Goal: Book appointment/travel/reservation

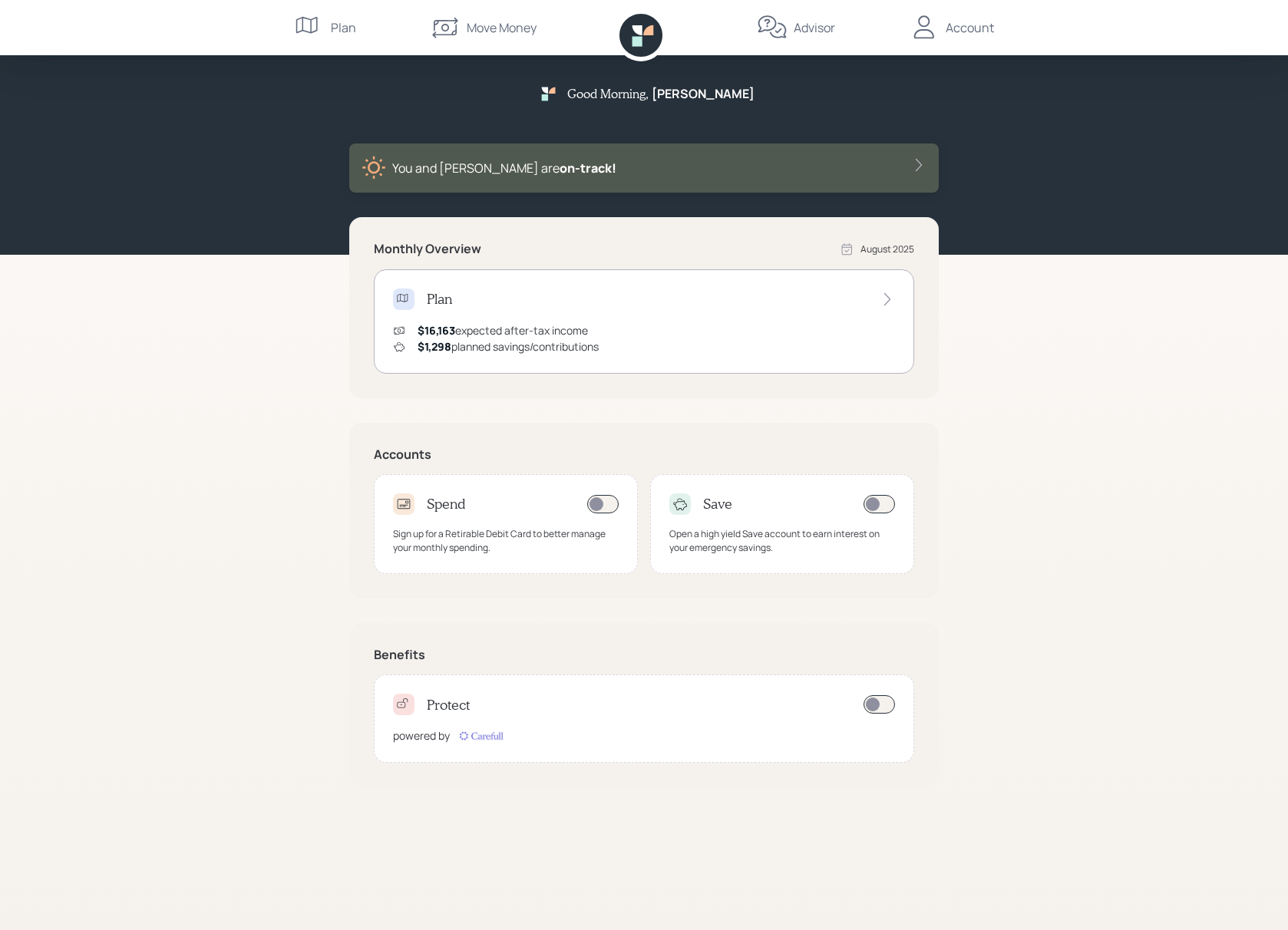
click at [956, 31] on div "Account" at bounding box center [969, 27] width 48 height 19
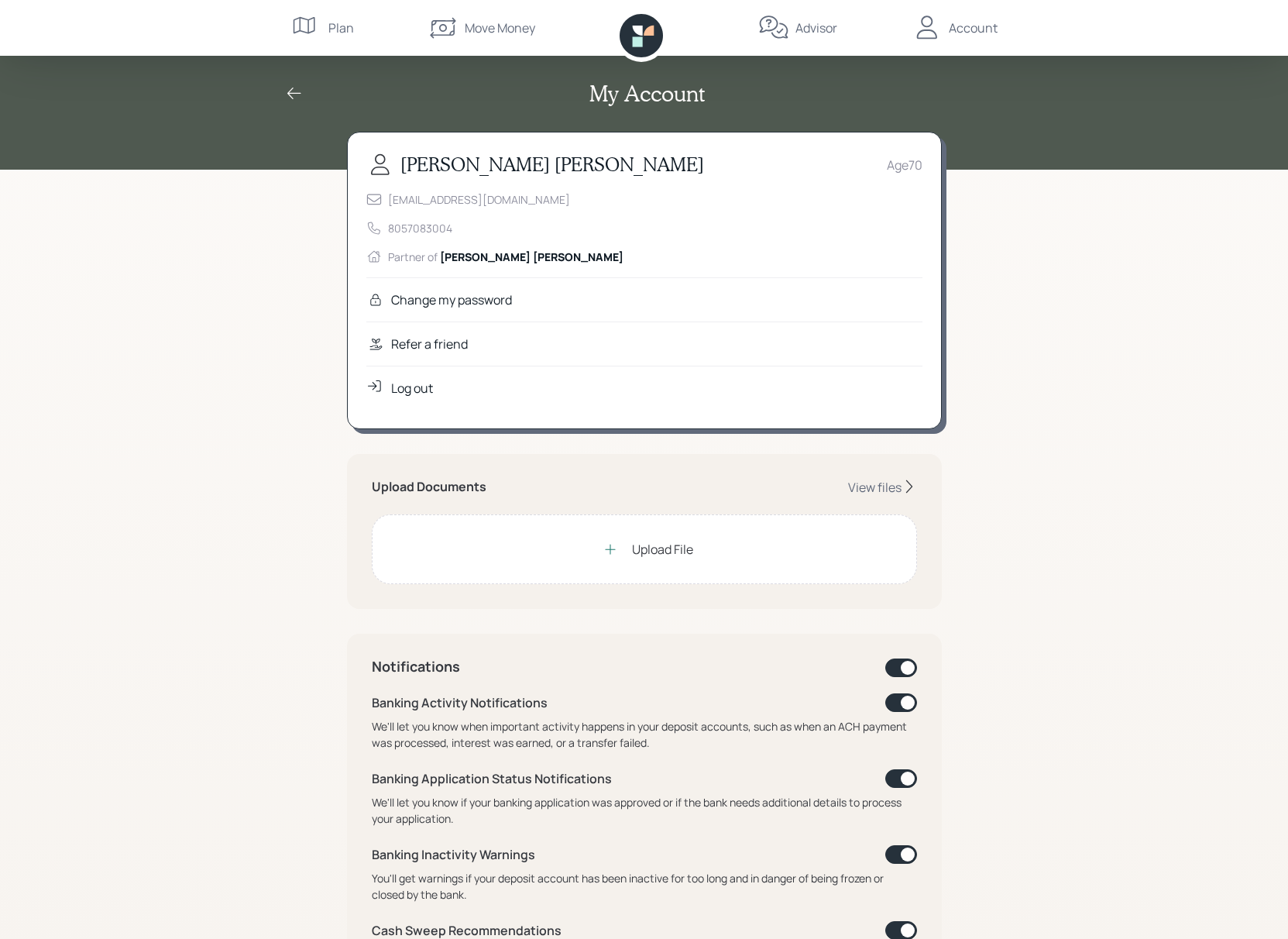
click at [280, 651] on div "My Account Dennis Herendeen Age 70 dmherendeen@gmail.com 8057083004 Partner of …" at bounding box center [644, 711] width 1288 height 1422
click at [1173, 303] on div "My Account Dennis Herendeen Age 70 dmherendeen@gmail.com 8057083004 Partner of …" at bounding box center [644, 711] width 1288 height 1422
click at [294, 94] on icon at bounding box center [294, 93] width 19 height 19
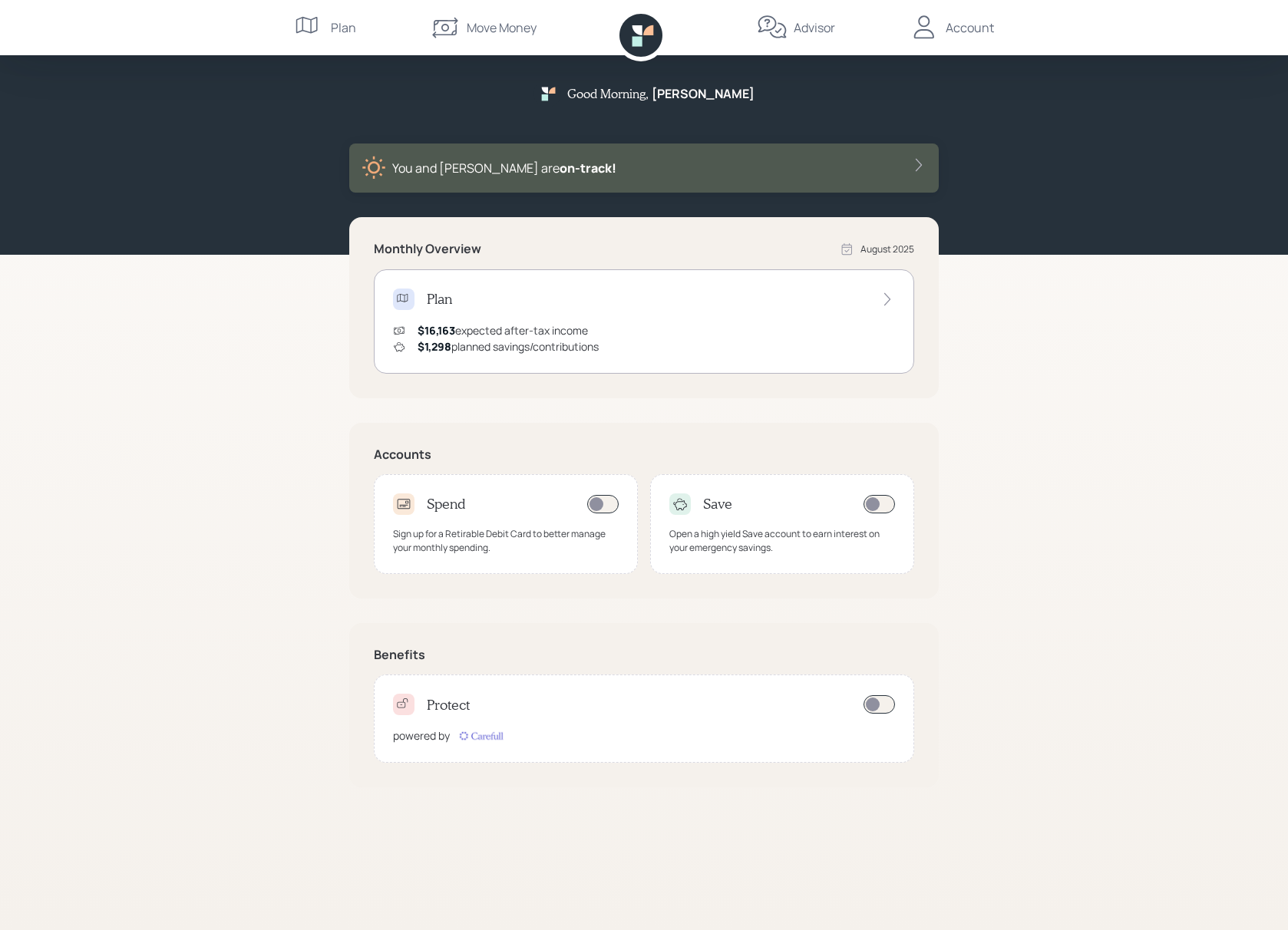
click at [964, 26] on div "Account" at bounding box center [969, 27] width 48 height 19
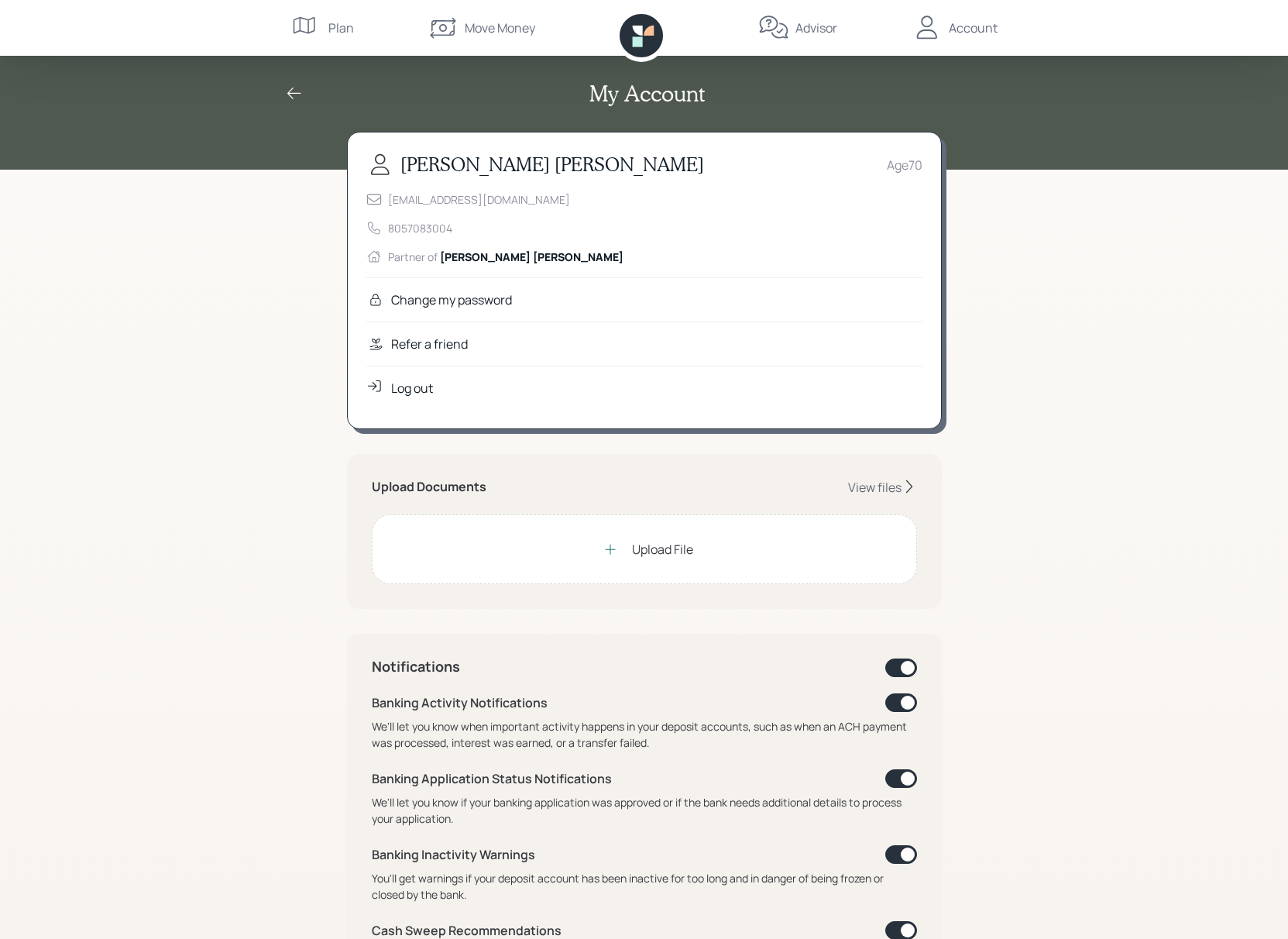
click at [189, 326] on div "My Account Dennis Herendeen Age 70 dmherendeen@gmail.com 8057083004 Partner of …" at bounding box center [644, 711] width 1288 height 1422
click at [158, 287] on div "My Account Dennis Herendeen Age 70 dmherendeen@gmail.com 8057083004 Partner of …" at bounding box center [644, 711] width 1288 height 1422
click at [294, 84] on icon at bounding box center [294, 93] width 19 height 19
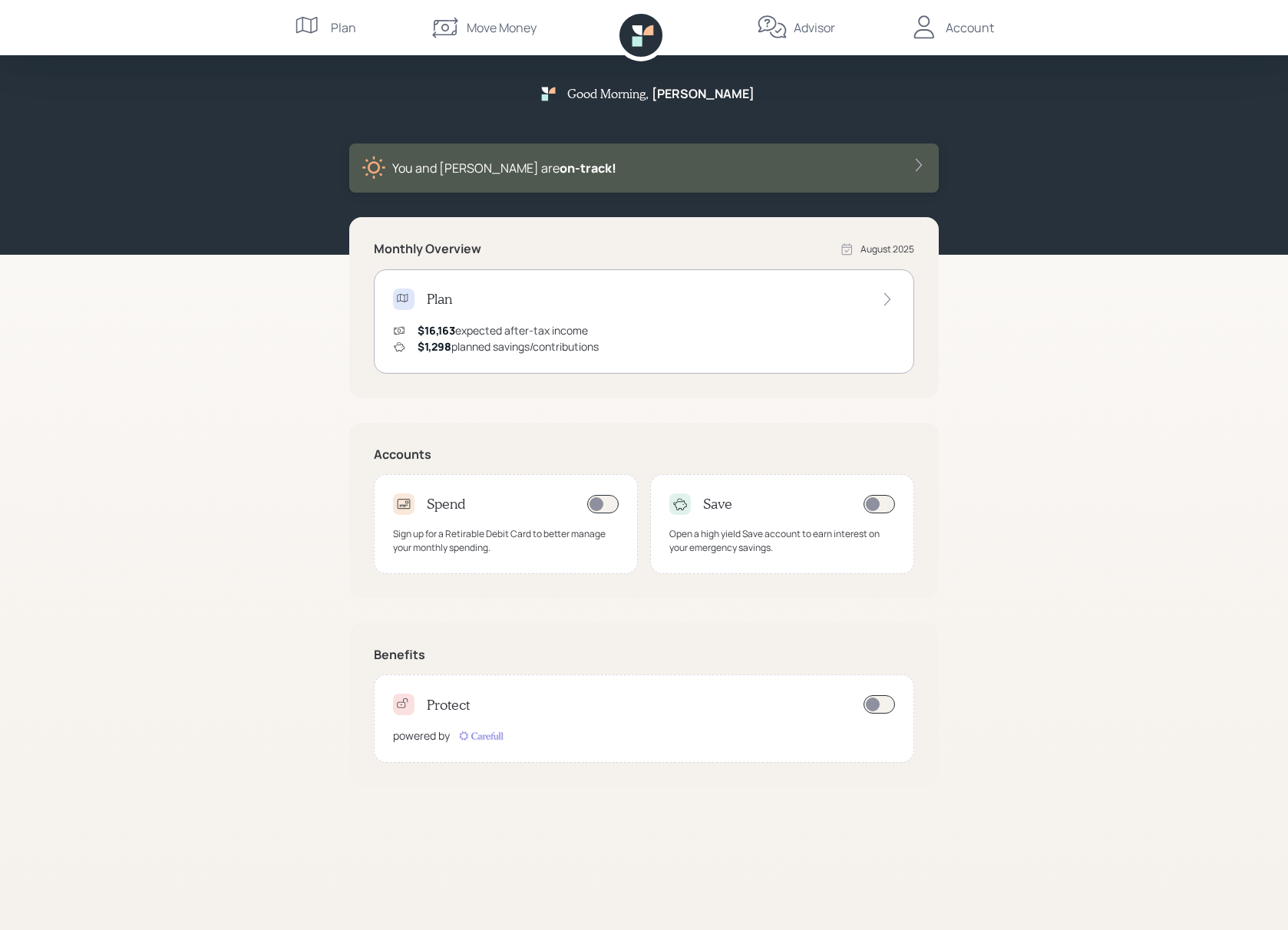
click at [949, 25] on div "Account" at bounding box center [969, 27] width 48 height 19
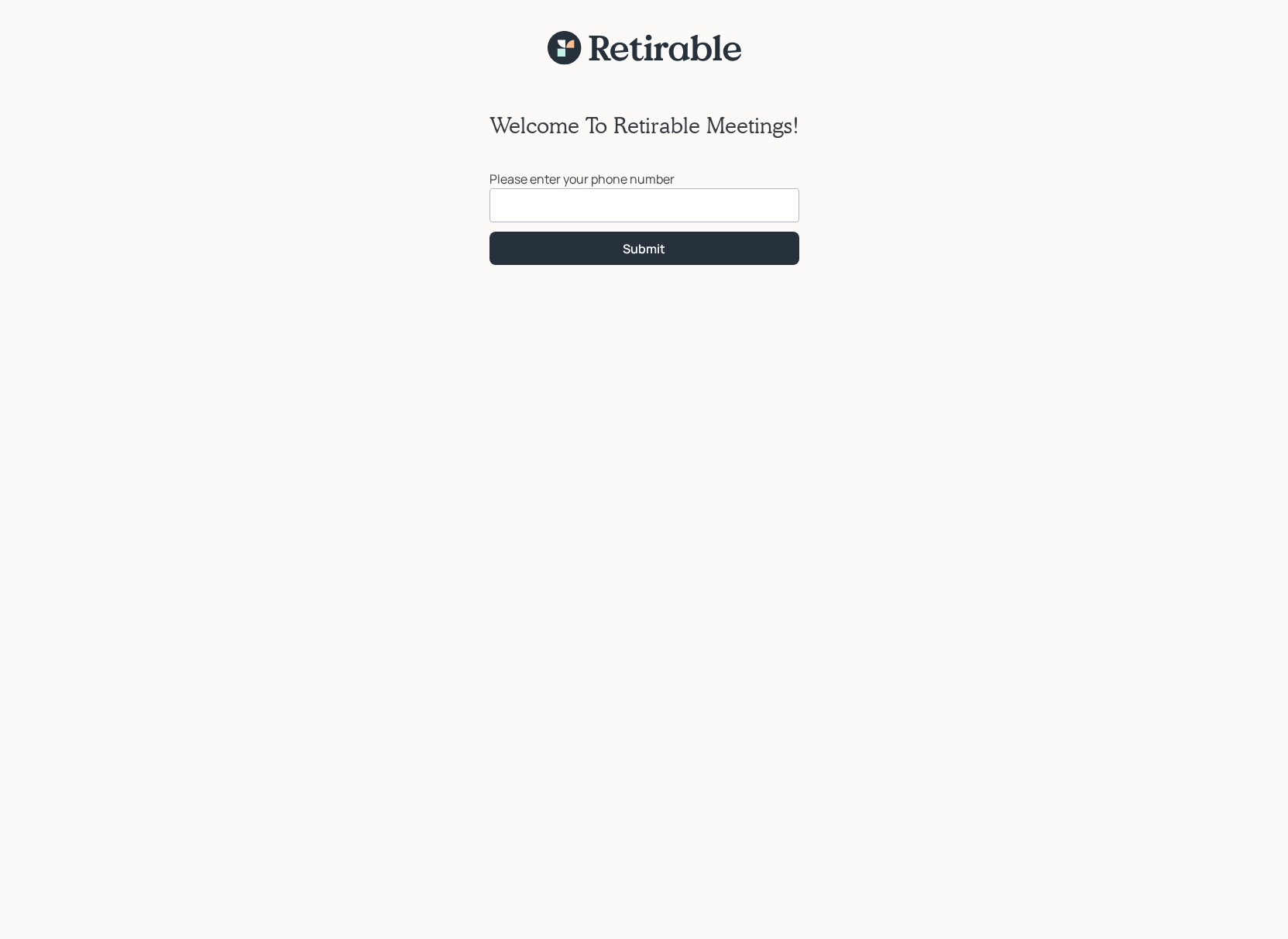
click at [504, 205] on input at bounding box center [645, 206] width 310 height 34
type input "[PHONE_NUMBER]"
click at [616, 247] on button "Submit" at bounding box center [645, 248] width 310 height 33
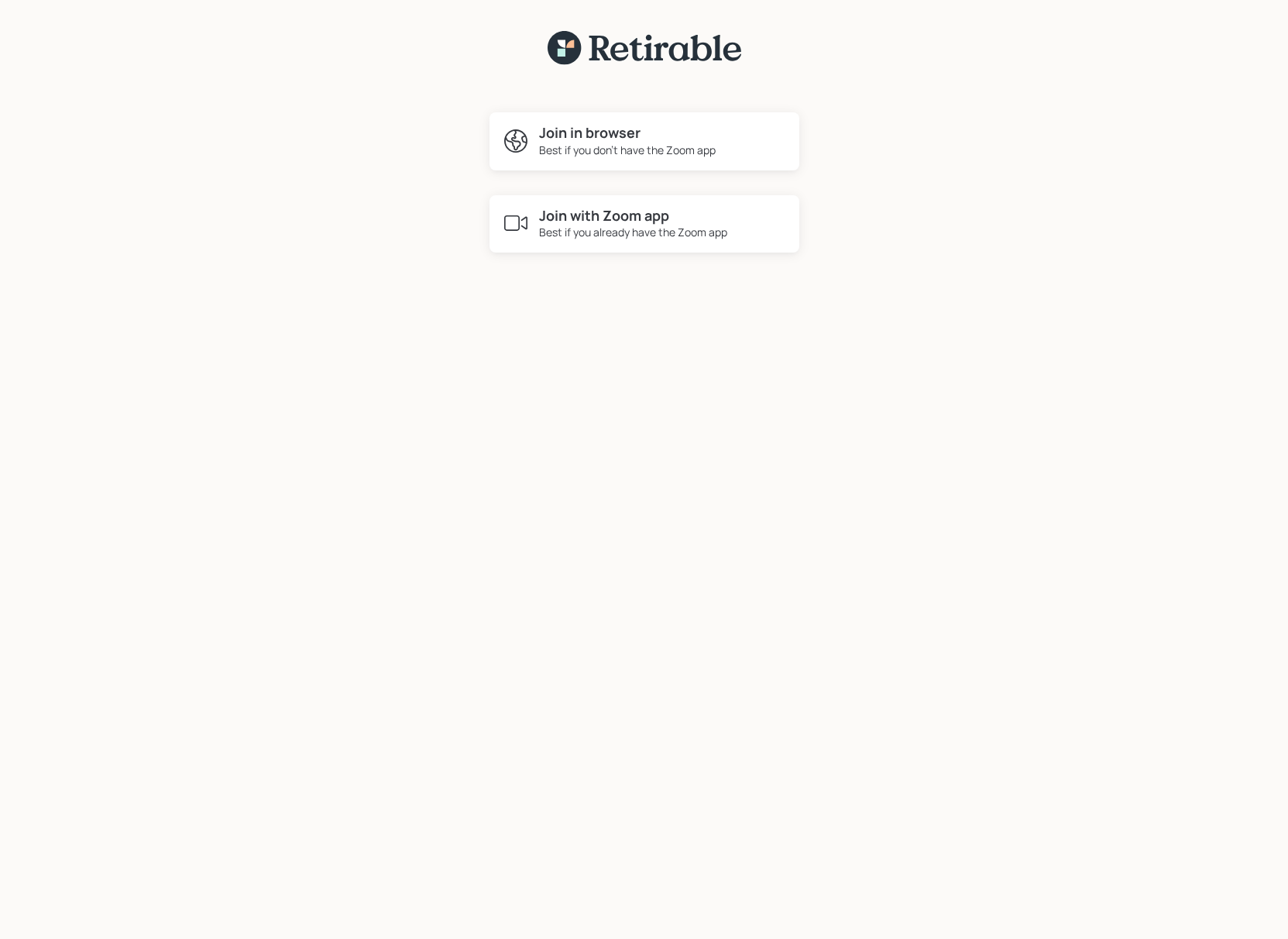
click at [600, 223] on h4 "Join with Zoom app" at bounding box center [633, 216] width 188 height 17
